Goal: Transaction & Acquisition: Purchase product/service

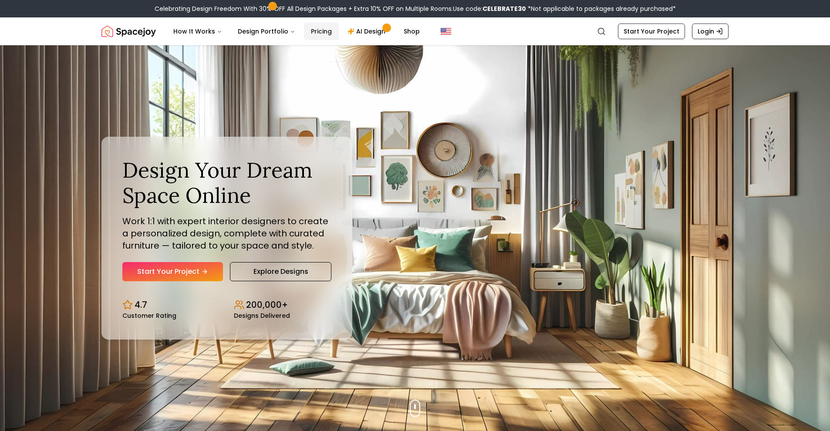
click at [322, 34] on link "Pricing" at bounding box center [321, 31] width 35 height 17
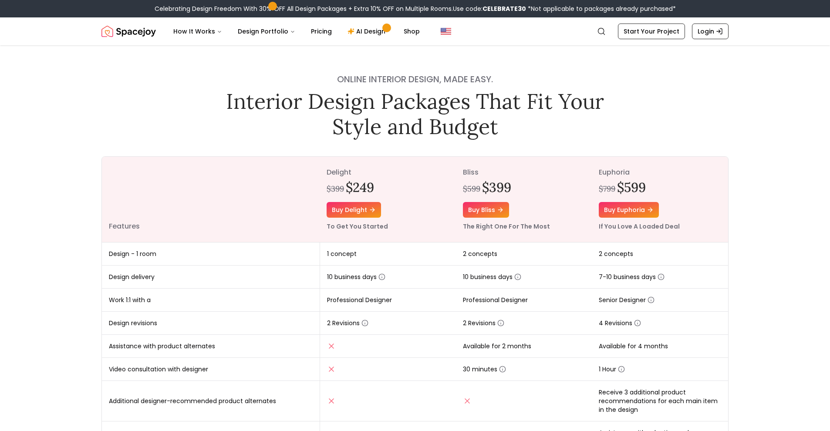
scroll to position [135, 0]
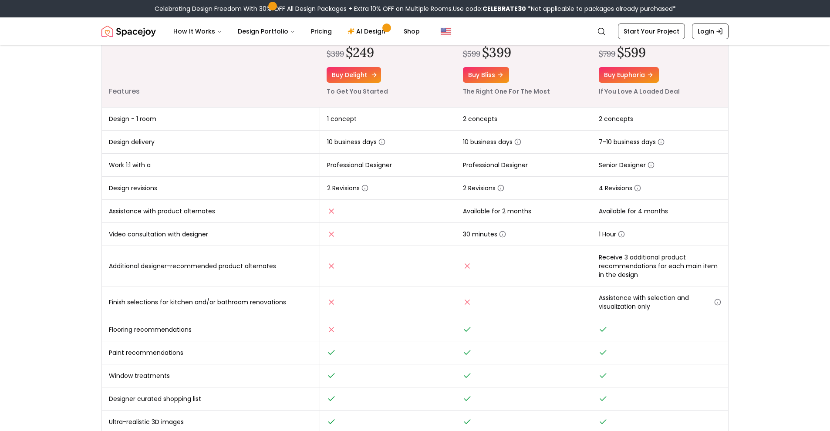
drag, startPoint x: 360, startPoint y: 74, endPoint x: 368, endPoint y: 78, distance: 8.8
click at [360, 74] on link "Buy delight" at bounding box center [354, 75] width 54 height 16
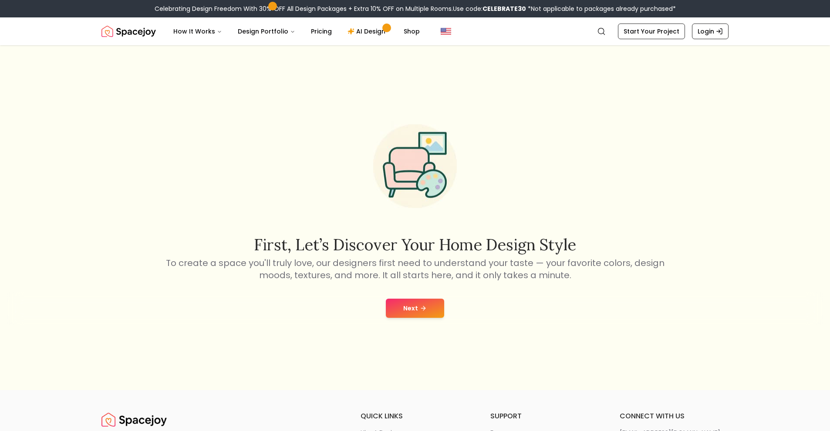
click at [422, 303] on button "Next" at bounding box center [415, 308] width 58 height 19
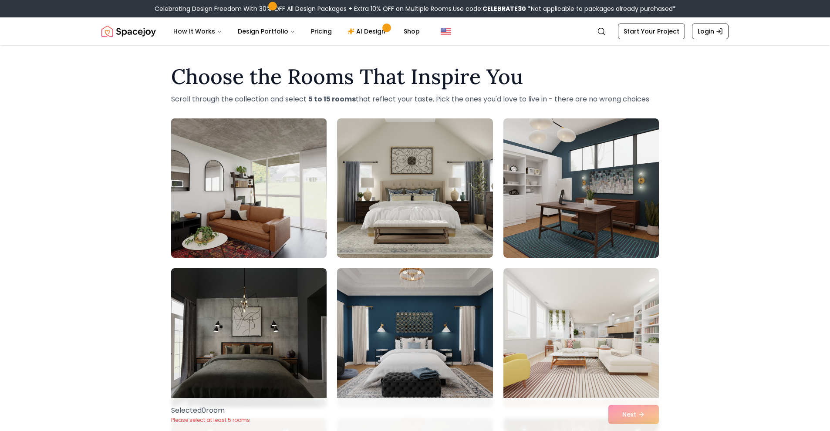
click at [307, 190] on img at bounding box center [248, 188] width 163 height 146
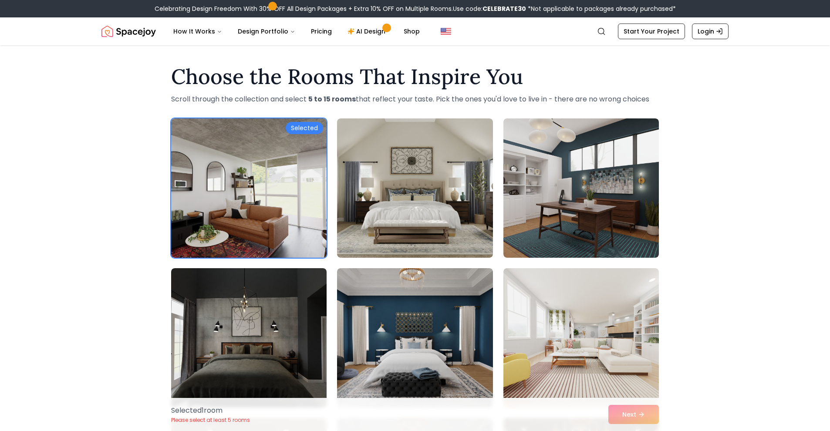
click at [636, 410] on div "Selected 1 room Please select at least 5 rooms Next" at bounding box center [415, 414] width 502 height 33
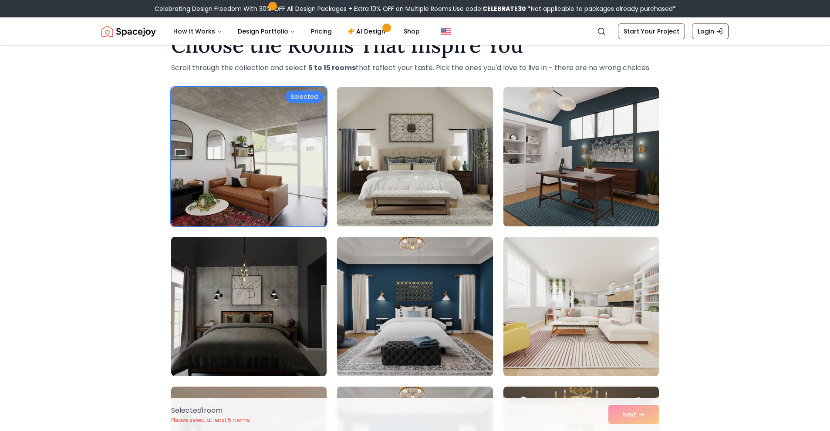
click at [416, 109] on img at bounding box center [414, 157] width 163 height 146
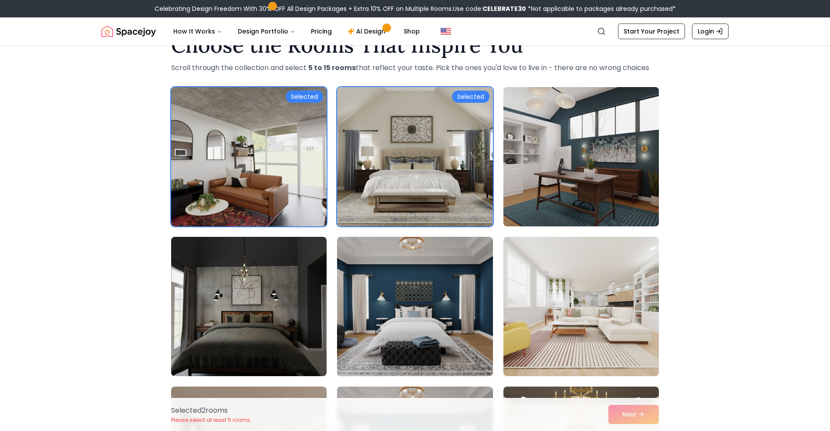
click at [586, 156] on img at bounding box center [580, 157] width 163 height 146
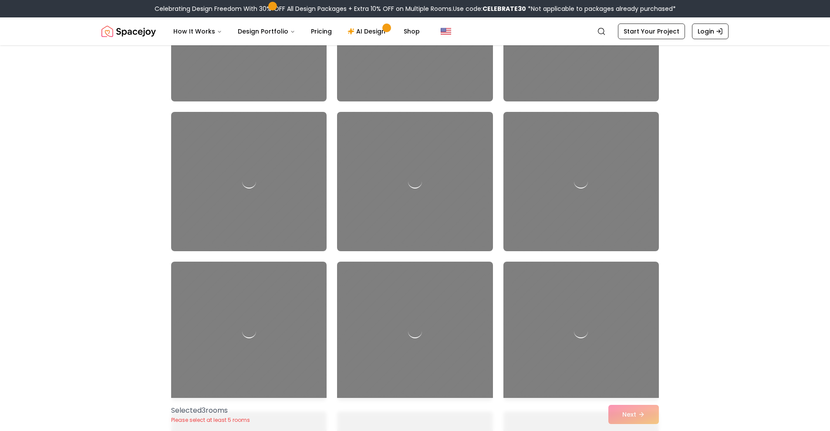
drag, startPoint x: 702, startPoint y: 228, endPoint x: 702, endPoint y: 233, distance: 5.2
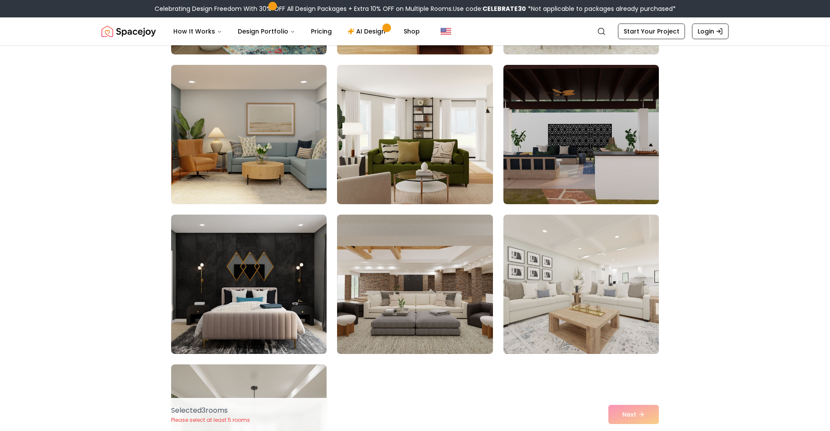
scroll to position [4408, 0]
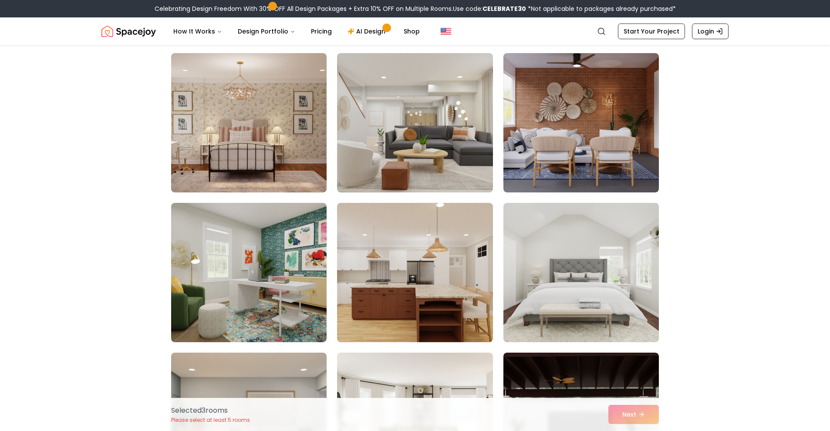
click at [573, 161] on img at bounding box center [580, 122] width 155 height 139
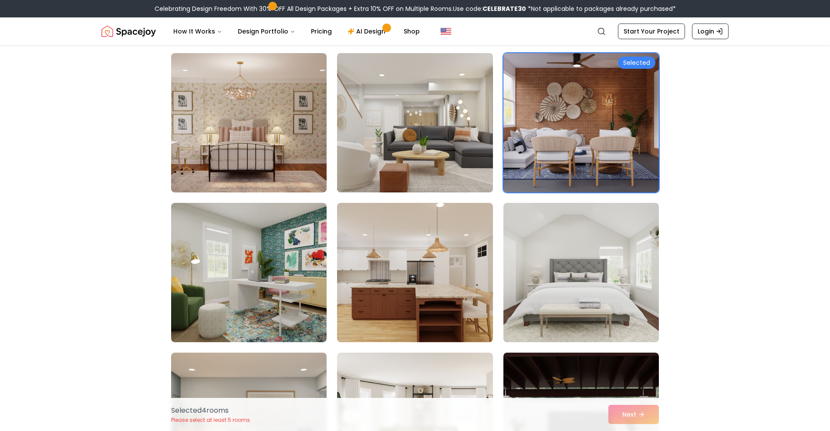
click at [403, 152] on img at bounding box center [414, 123] width 163 height 146
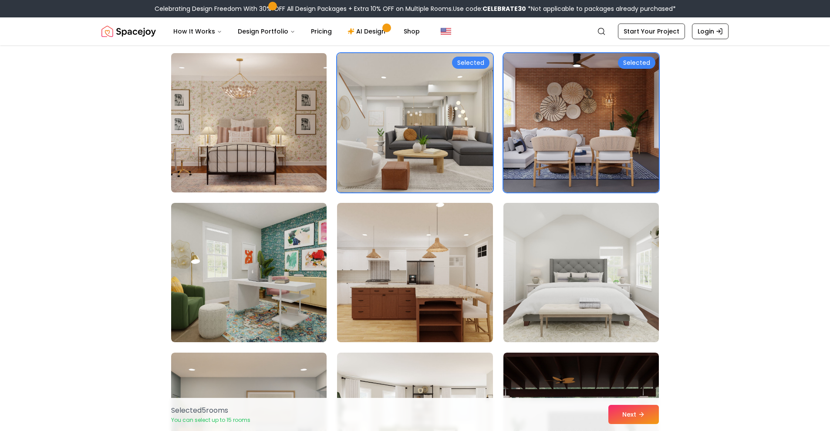
click at [310, 138] on img at bounding box center [248, 123] width 163 height 146
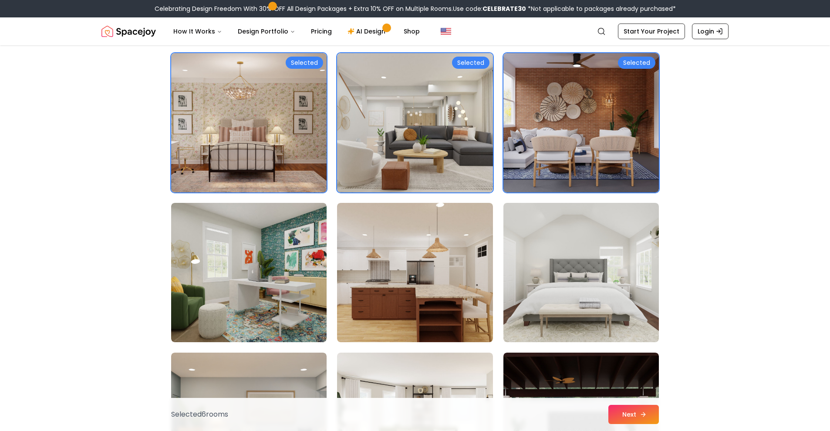
click at [643, 414] on icon at bounding box center [643, 414] width 7 height 7
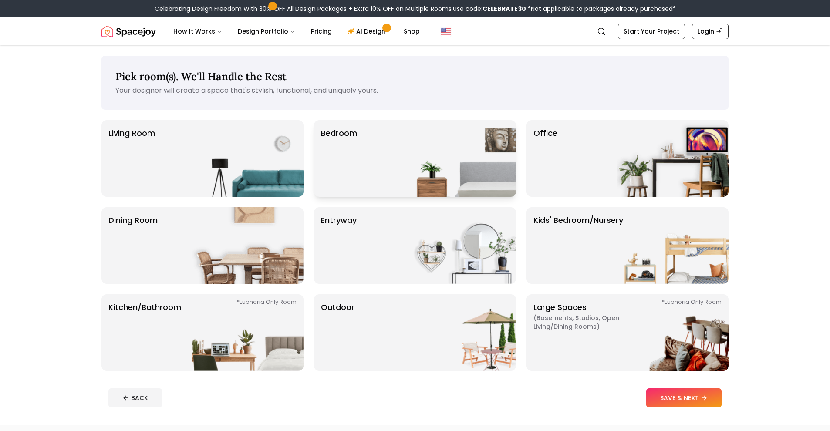
click at [412, 178] on img at bounding box center [459, 158] width 111 height 77
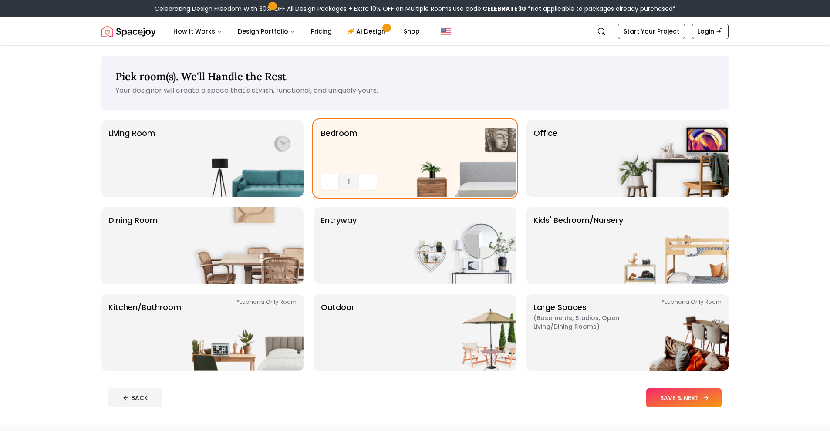
click at [694, 391] on button "SAVE & NEXT" at bounding box center [683, 397] width 75 height 19
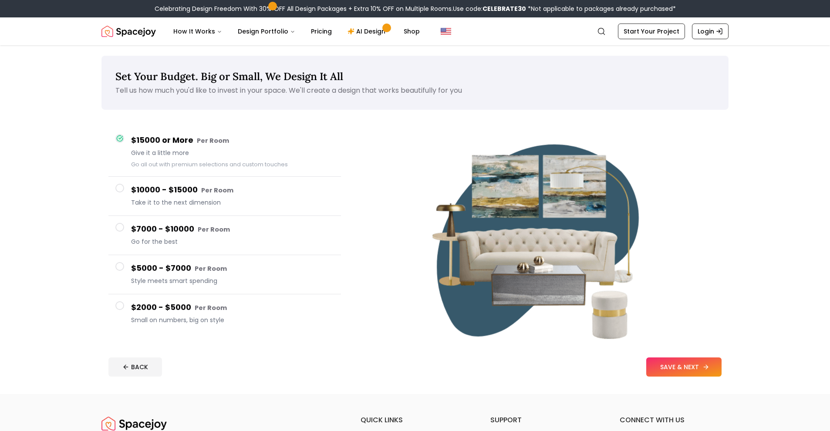
drag, startPoint x: 678, startPoint y: 368, endPoint x: 720, endPoint y: 364, distance: 41.5
click at [678, 368] on button "SAVE & NEXT" at bounding box center [683, 366] width 75 height 19
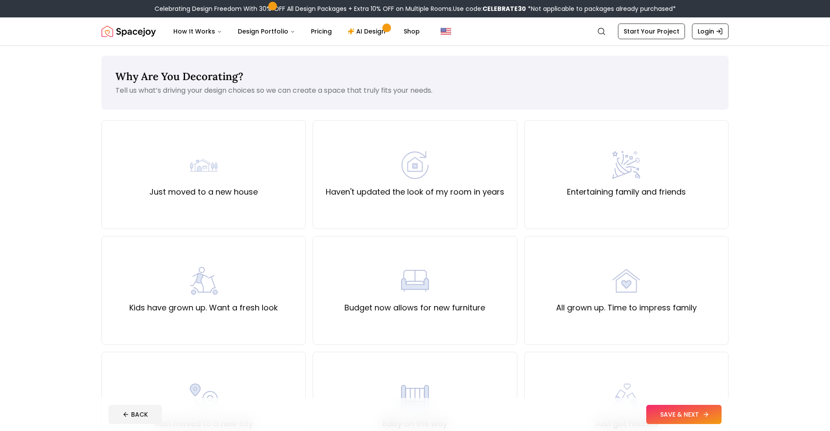
click at [689, 414] on button "SAVE & NEXT" at bounding box center [683, 414] width 75 height 19
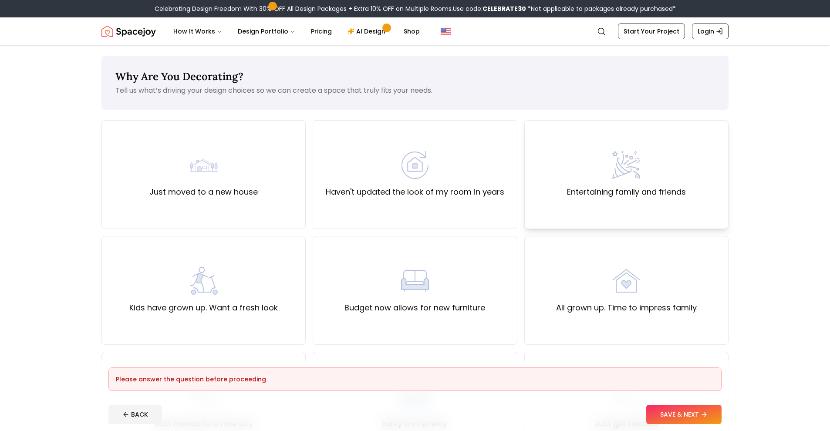
click at [627, 194] on label "Entertaining family and friends" at bounding box center [626, 192] width 119 height 12
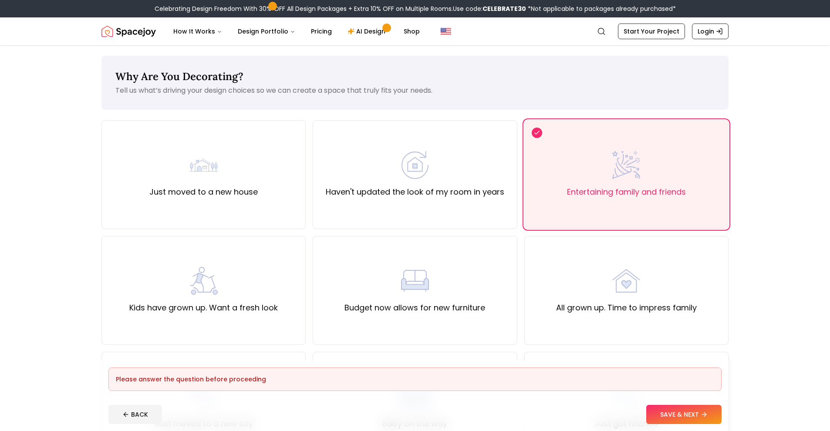
drag, startPoint x: 694, startPoint y: 411, endPoint x: 701, endPoint y: 395, distance: 17.9
click at [694, 411] on button "SAVE & NEXT" at bounding box center [683, 414] width 75 height 19
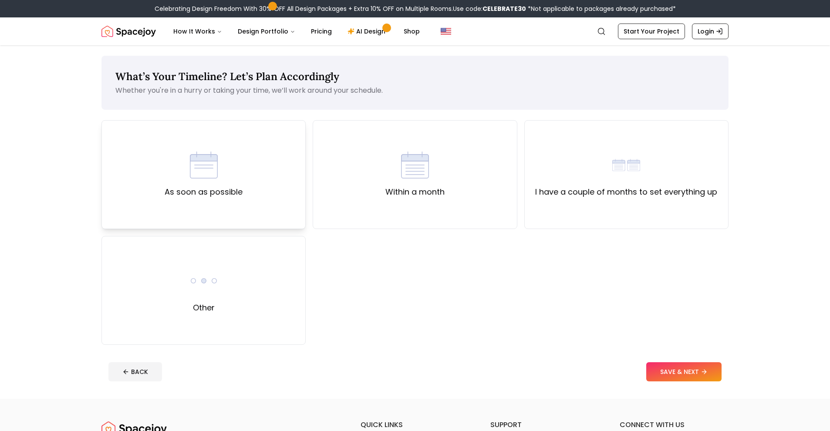
click at [255, 194] on div "As soon as possible" at bounding box center [203, 174] width 204 height 109
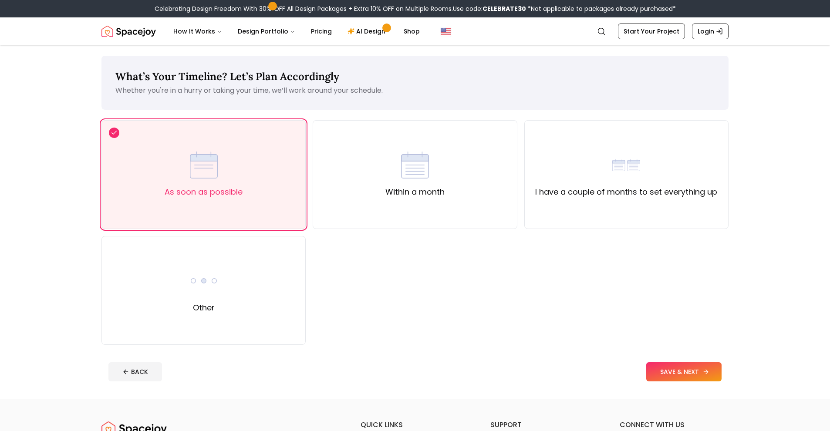
click at [685, 369] on button "SAVE & NEXT" at bounding box center [683, 371] width 75 height 19
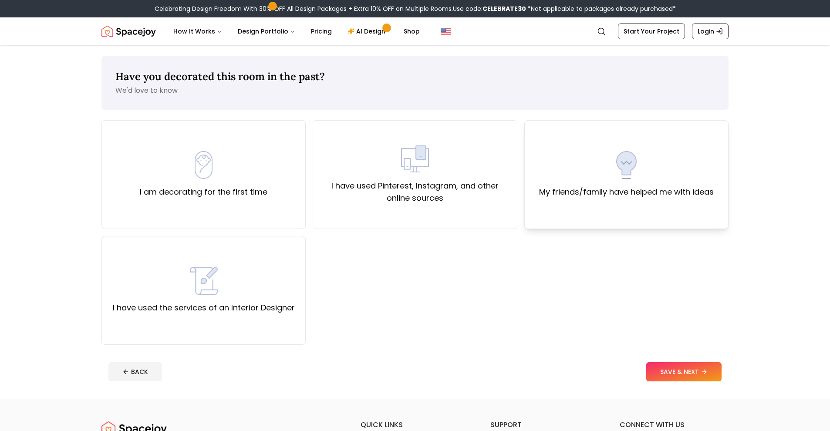
click at [595, 153] on div "My friends/family have helped me with ideas" at bounding box center [626, 174] width 175 height 47
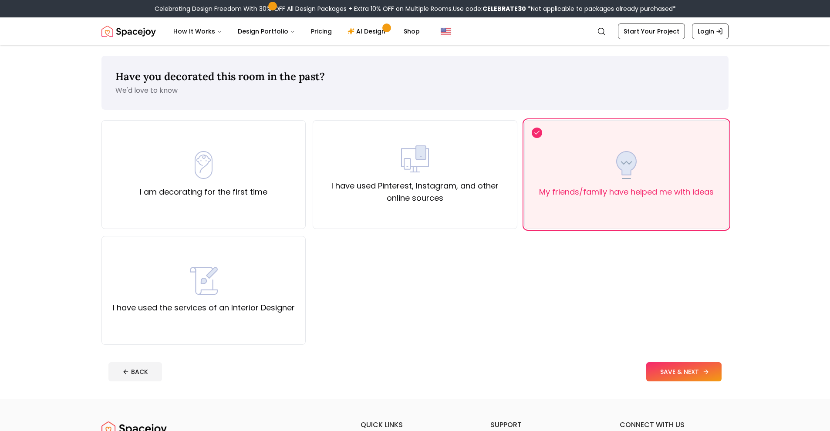
click at [698, 365] on button "SAVE & NEXT" at bounding box center [683, 371] width 75 height 19
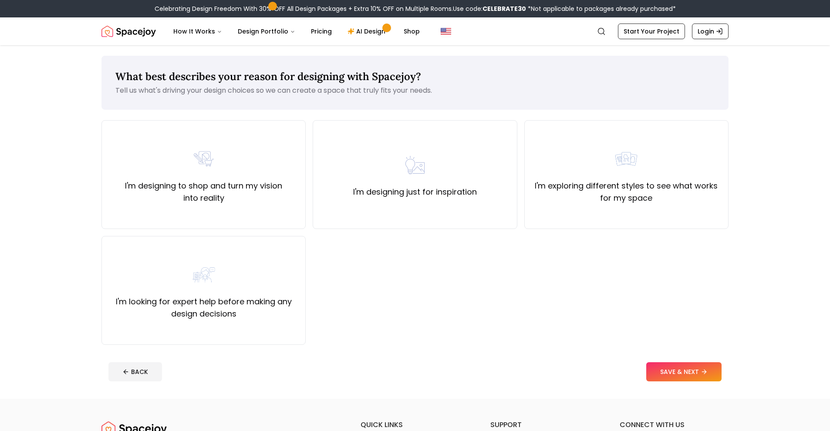
click at [665, 182] on label "I'm exploring different styles to see what works for my space" at bounding box center [626, 192] width 189 height 24
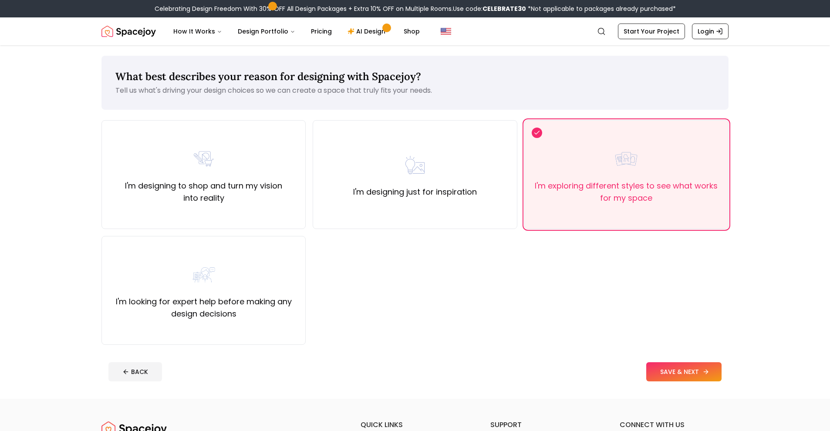
click at [708, 372] on icon at bounding box center [705, 371] width 7 height 7
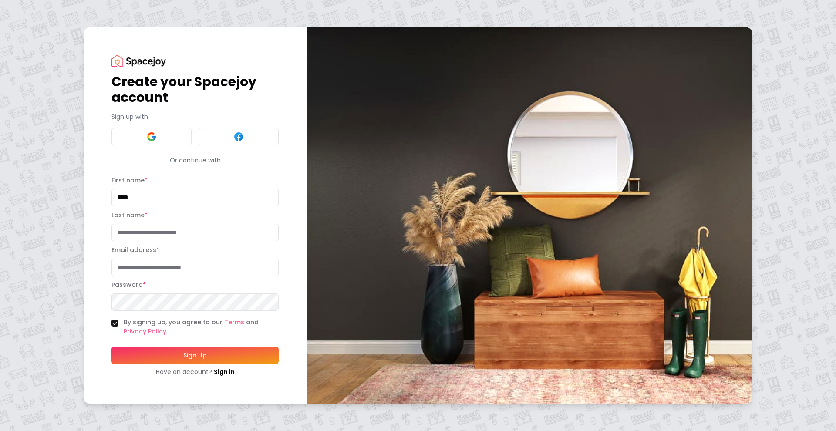
type input "****"
type input "*****"
type input "**********"
click at [187, 354] on button "Sign Up" at bounding box center [194, 355] width 167 height 17
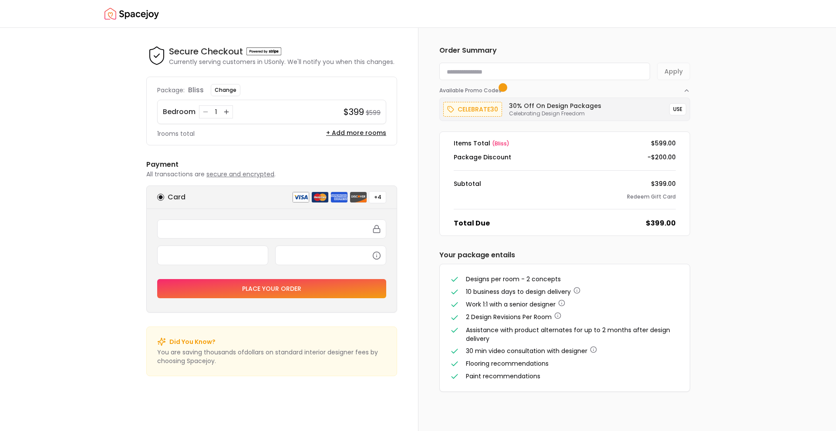
click at [490, 73] on input at bounding box center [544, 71] width 211 height 17
paste input "********"
type input "********"
click at [669, 73] on button "Apply" at bounding box center [673, 71] width 33 height 17
